Goal: Transaction & Acquisition: Purchase product/service

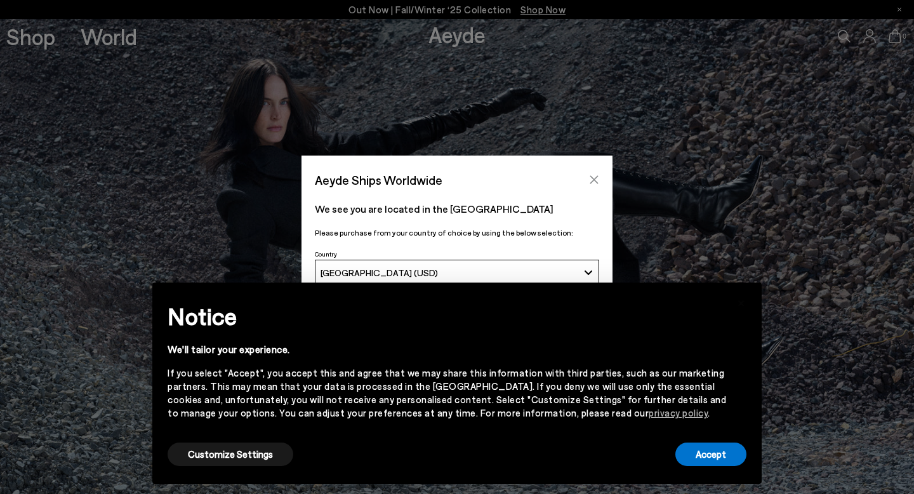
click at [598, 178] on icon "Close" at bounding box center [594, 180] width 10 height 10
click at [709, 461] on button "Accept" at bounding box center [710, 453] width 71 height 23
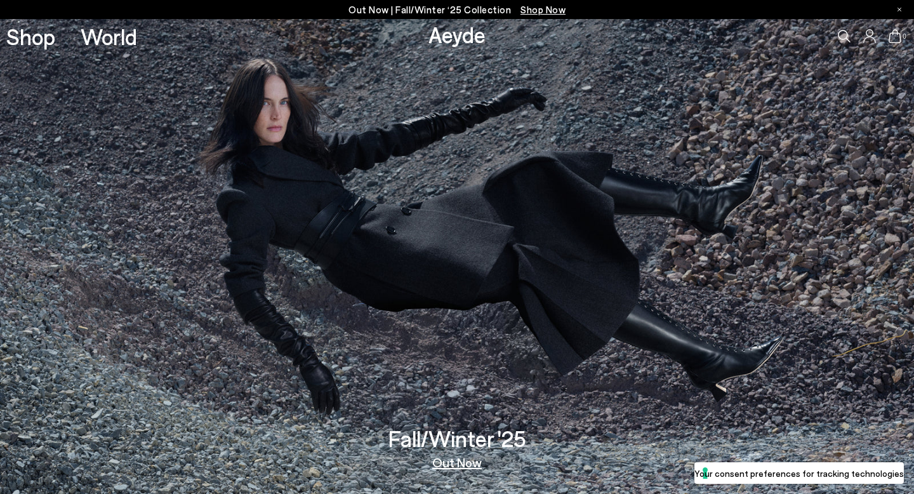
click at [467, 472] on img at bounding box center [457, 256] width 914 height 475
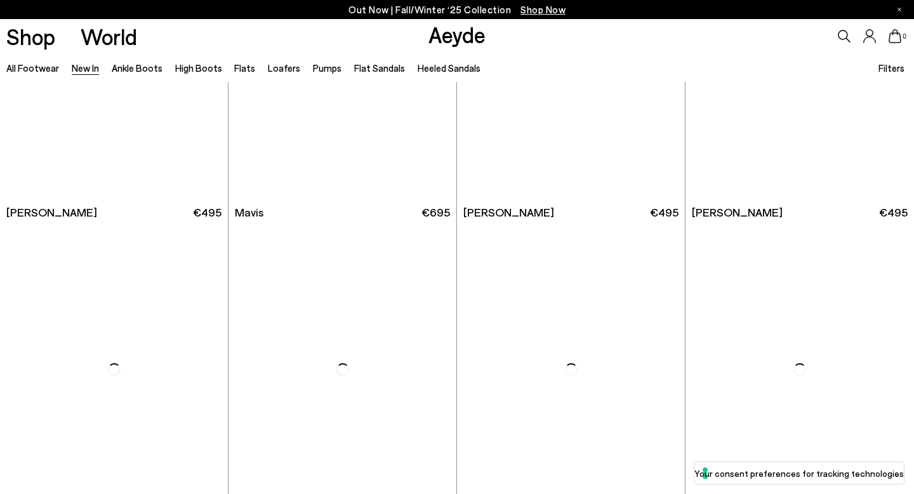
scroll to position [1908, 0]
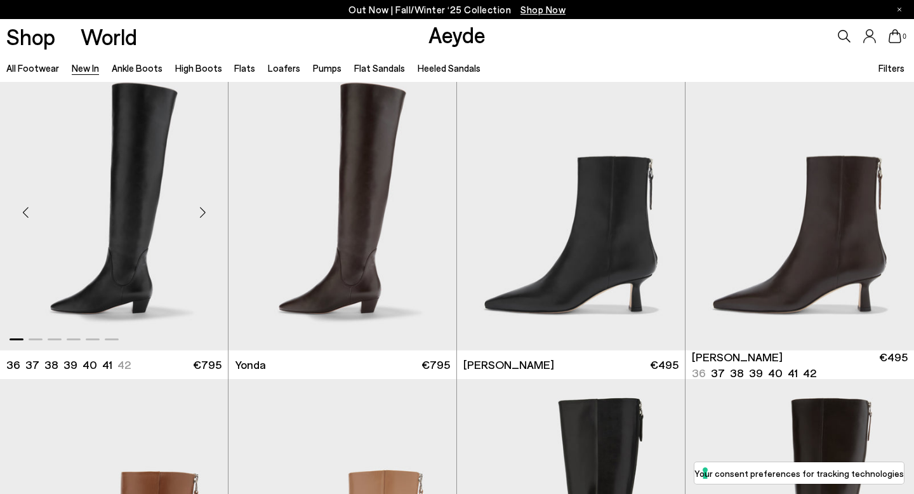
click at [109, 234] on img "1 / 6" at bounding box center [114, 207] width 228 height 286
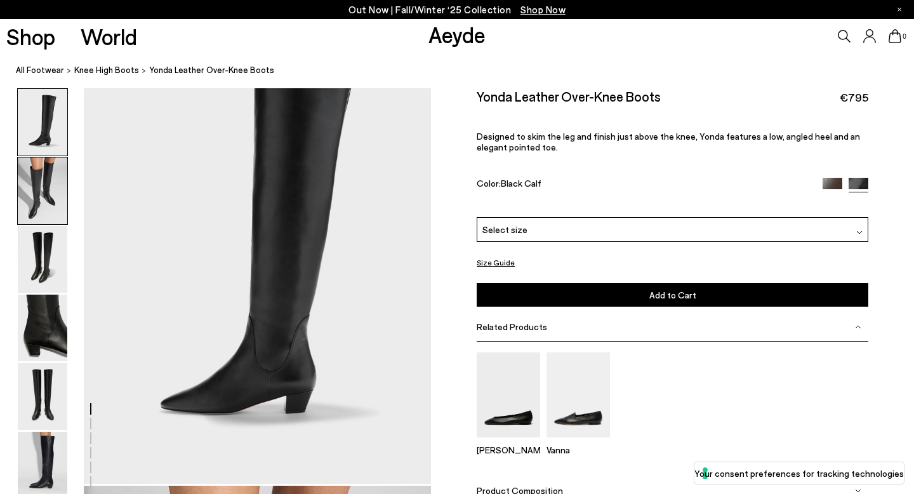
click at [39, 195] on img at bounding box center [42, 190] width 49 height 67
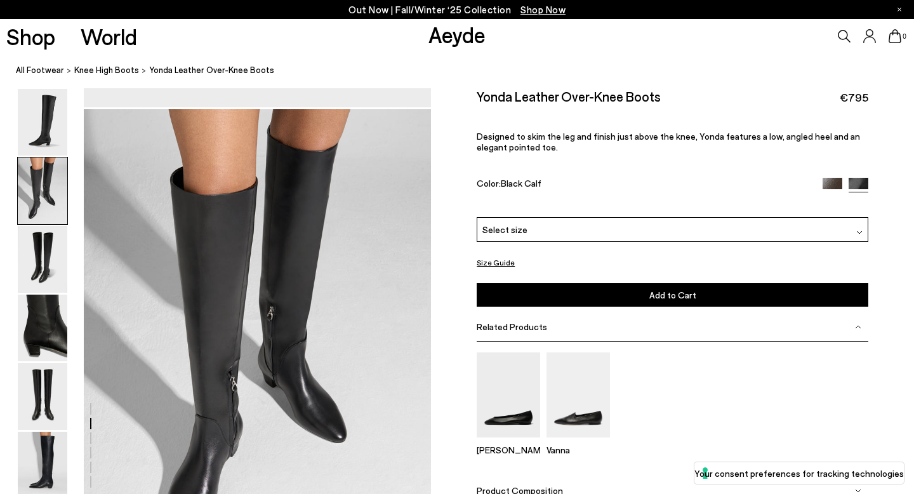
scroll to position [466, 0]
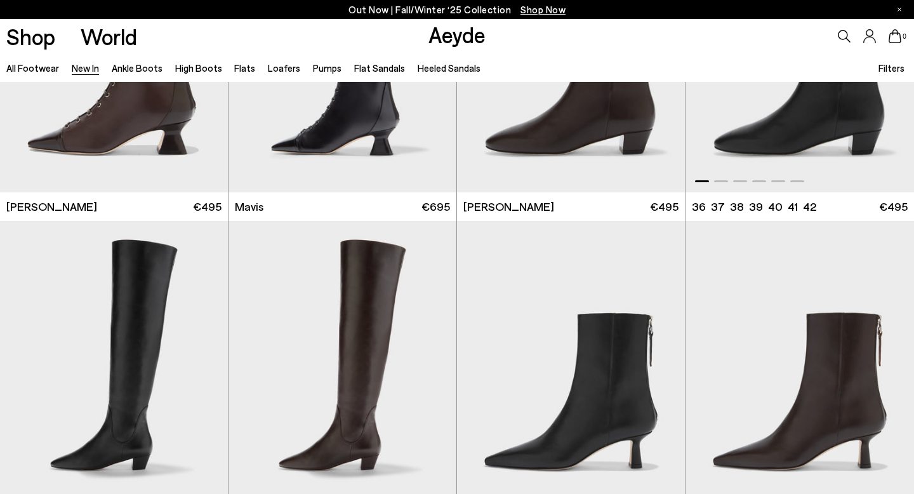
scroll to position [1751, 0]
click at [772, 136] on img "1 / 6" at bounding box center [799, 48] width 228 height 286
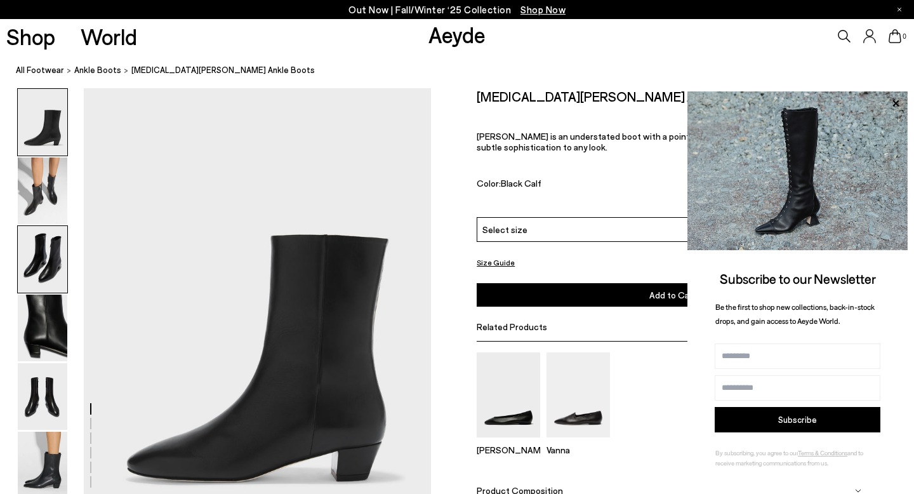
click at [44, 237] on img at bounding box center [42, 259] width 49 height 67
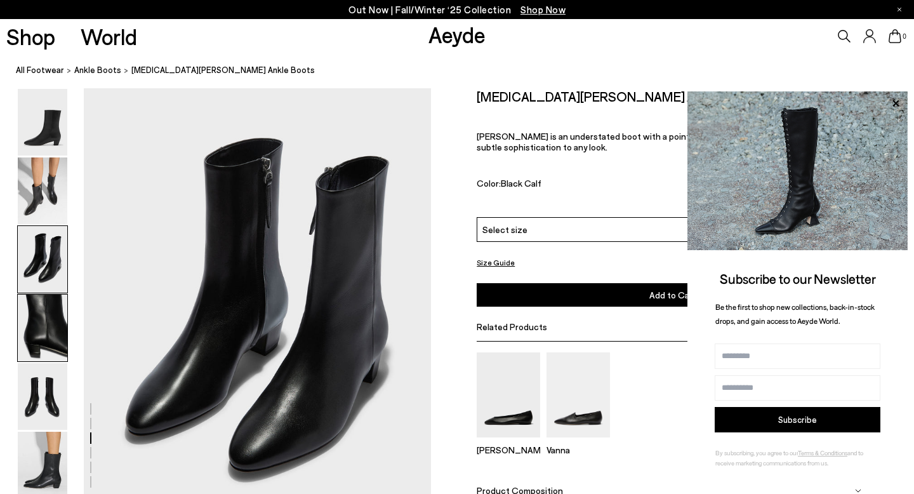
click at [58, 332] on img at bounding box center [42, 327] width 49 height 67
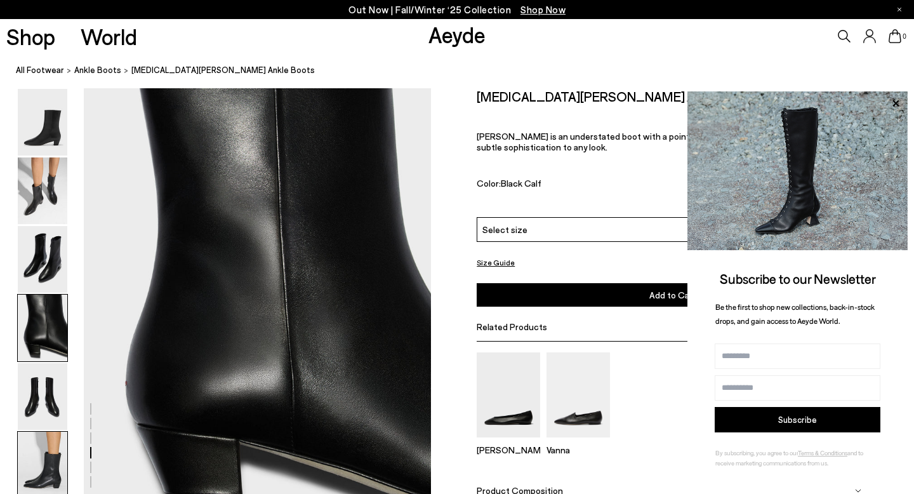
click at [43, 457] on img at bounding box center [42, 465] width 49 height 67
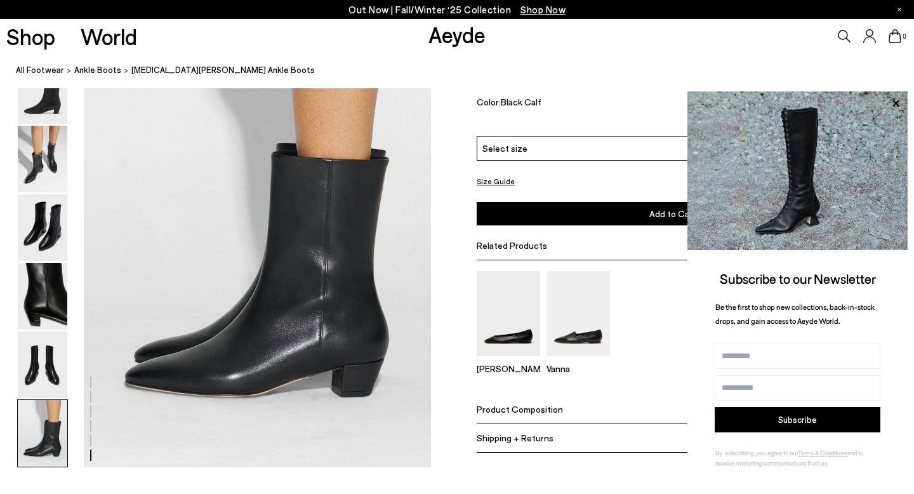
scroll to position [2413, 0]
